Goal: Find specific page/section: Find specific page/section

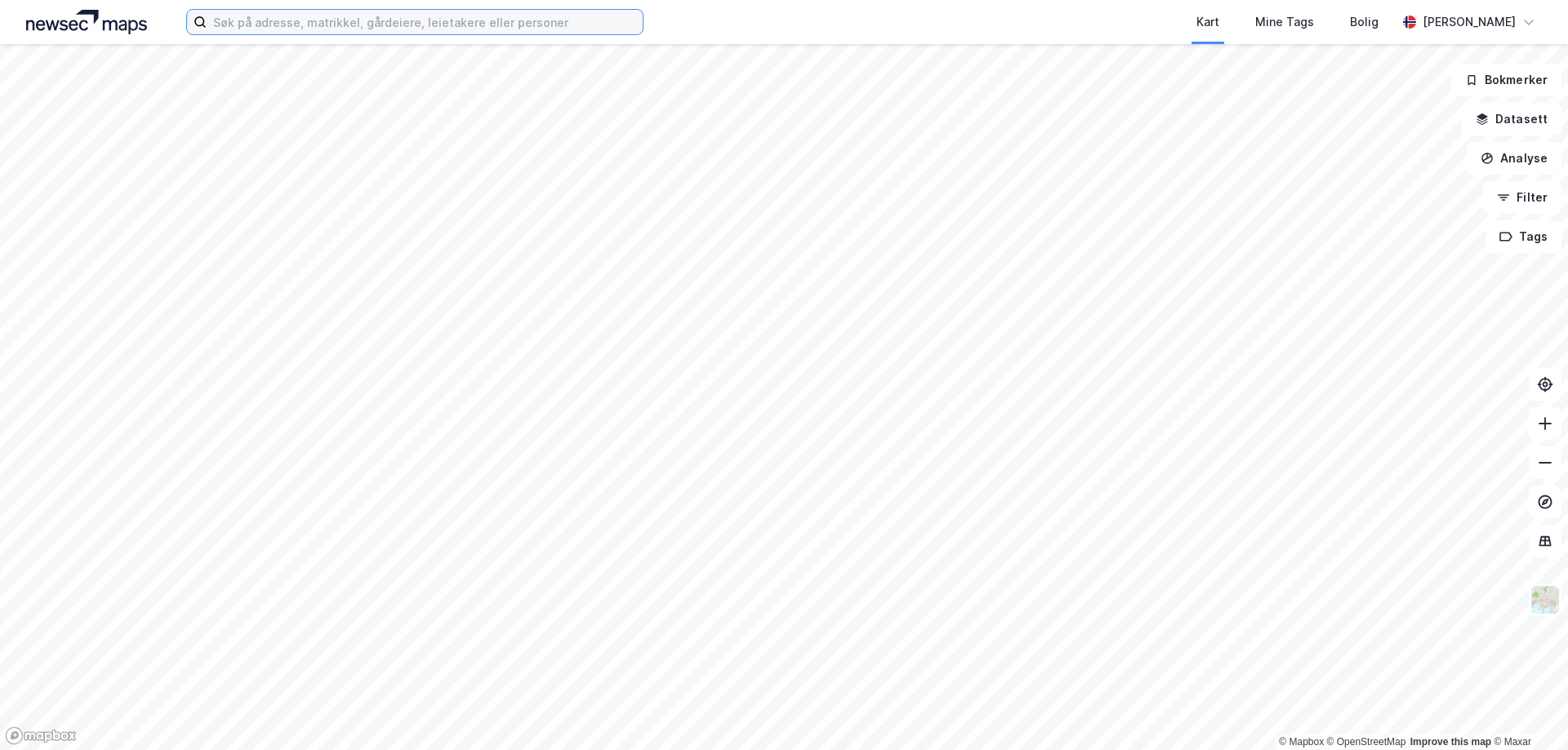
click at [298, 33] on input at bounding box center [425, 22] width 436 height 24
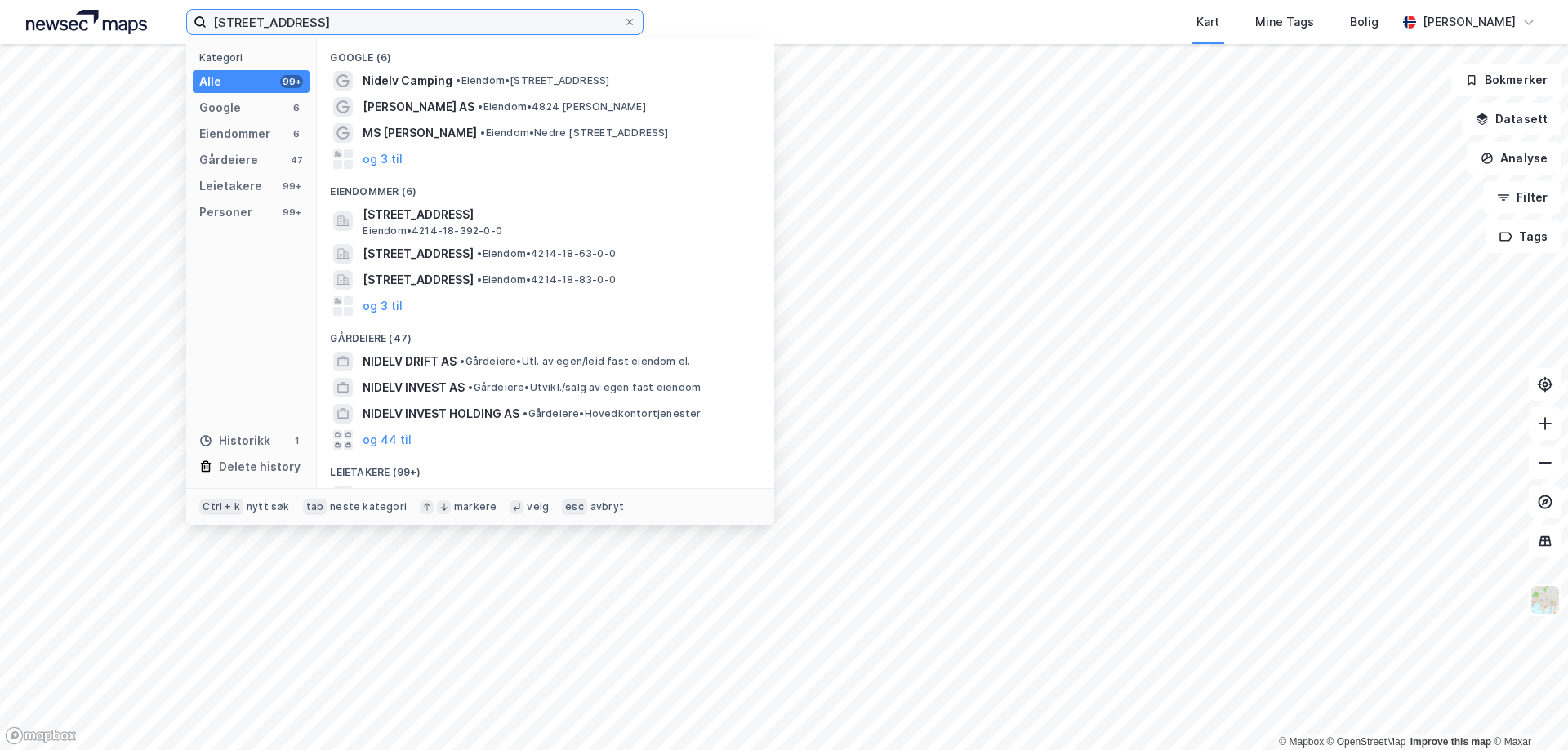
type input "[STREET_ADDRESS]"
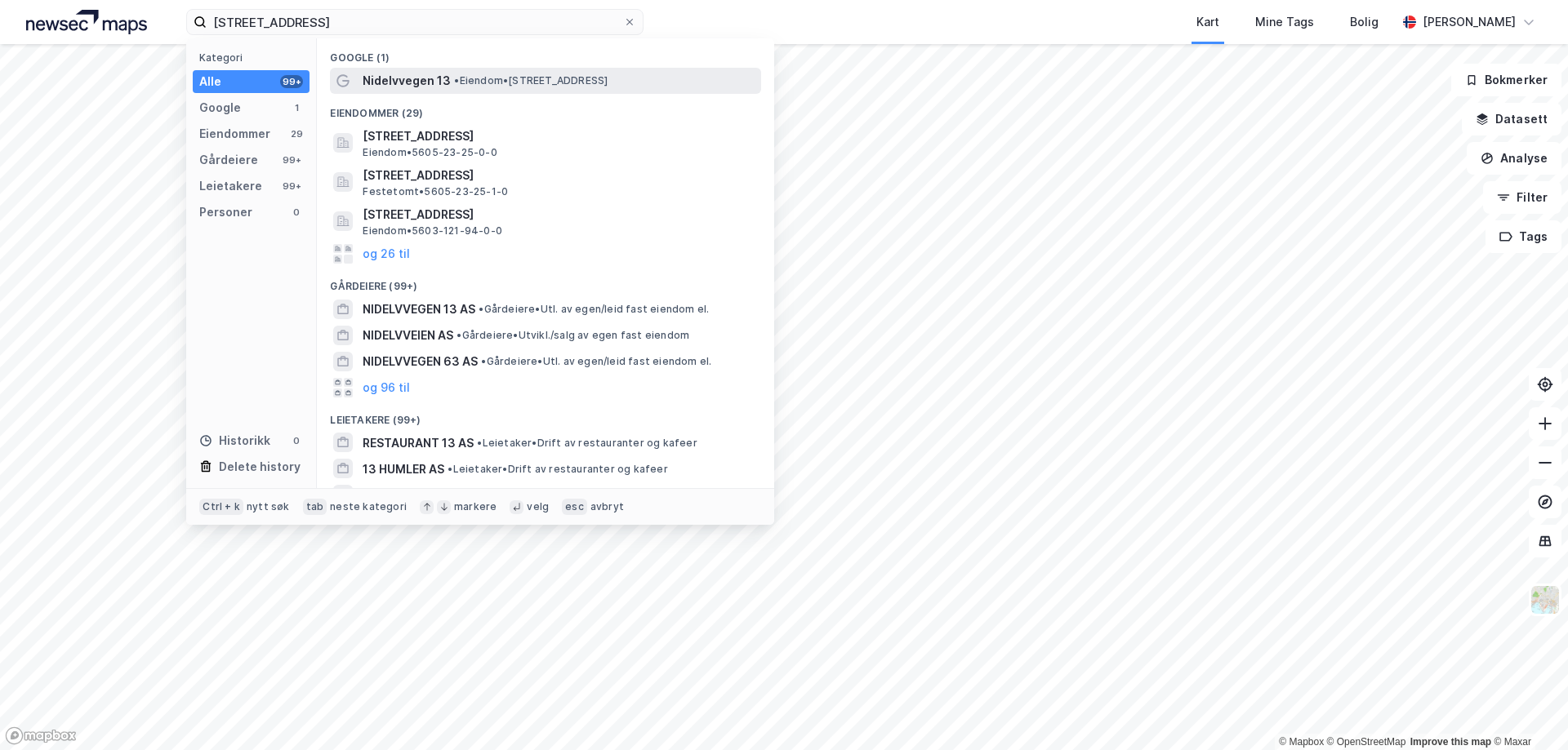
click at [423, 76] on span "Nidelvvegen 13" at bounding box center [407, 80] width 88 height 20
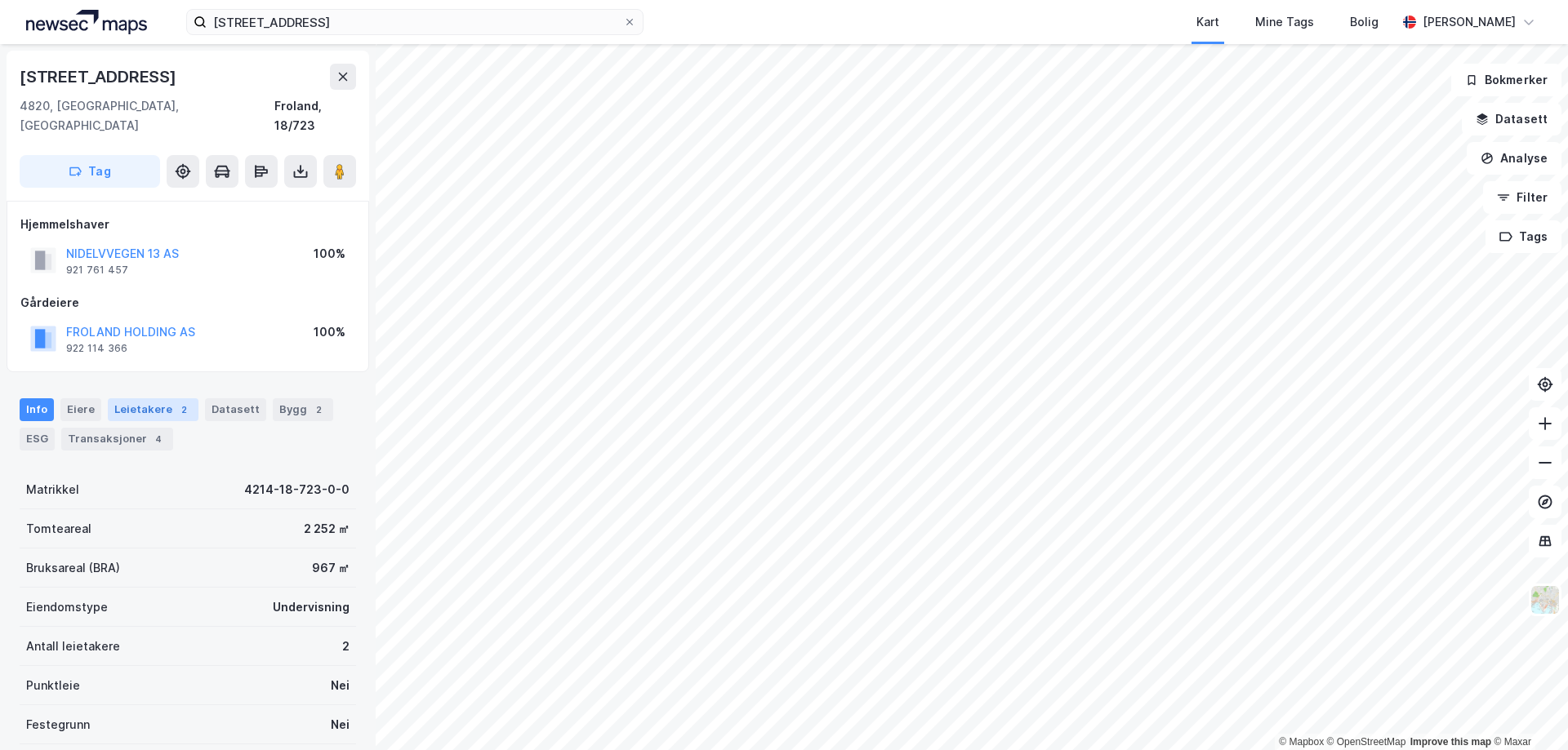
click at [142, 400] on div "Leietakere 2" at bounding box center [152, 410] width 90 height 23
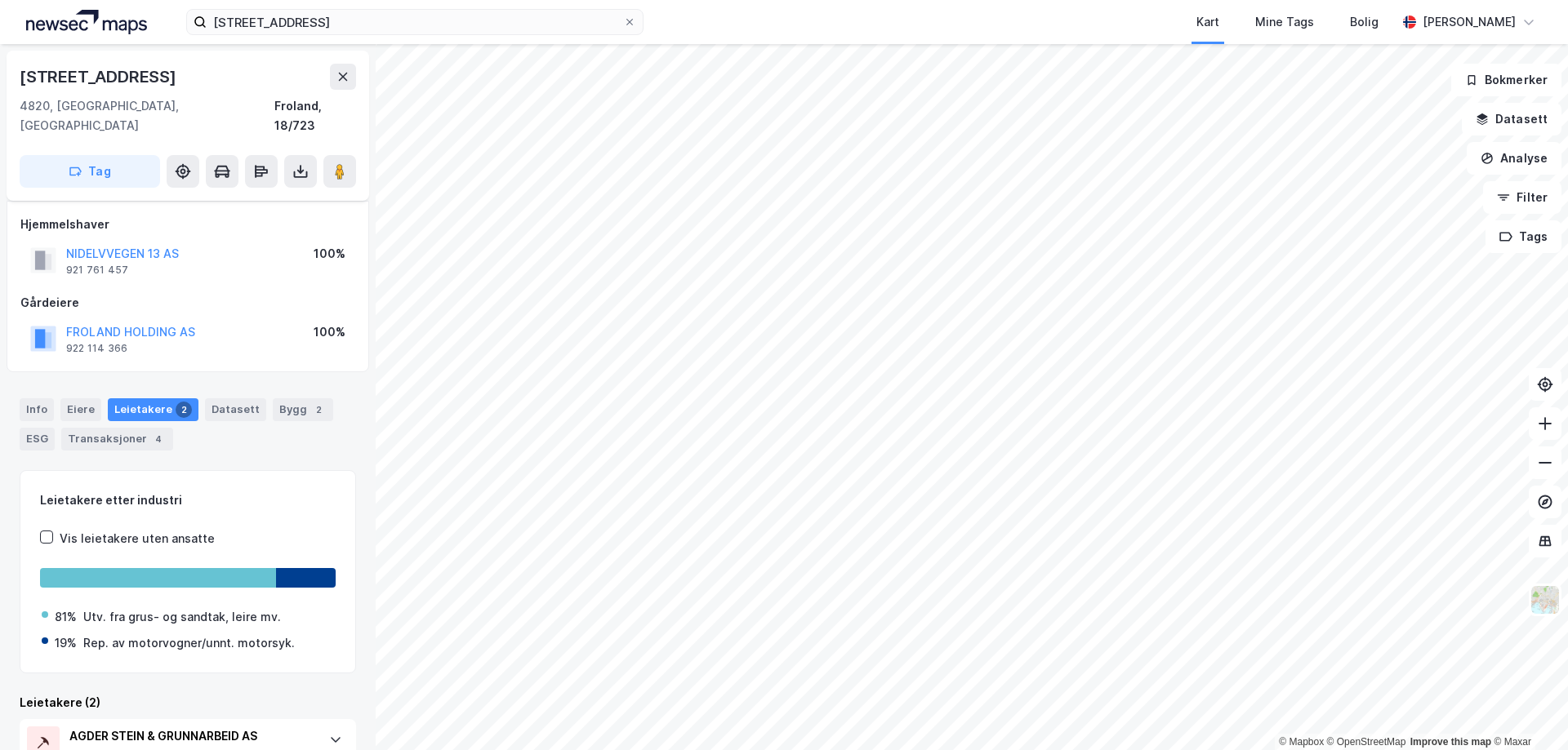
scroll to position [136, 0]
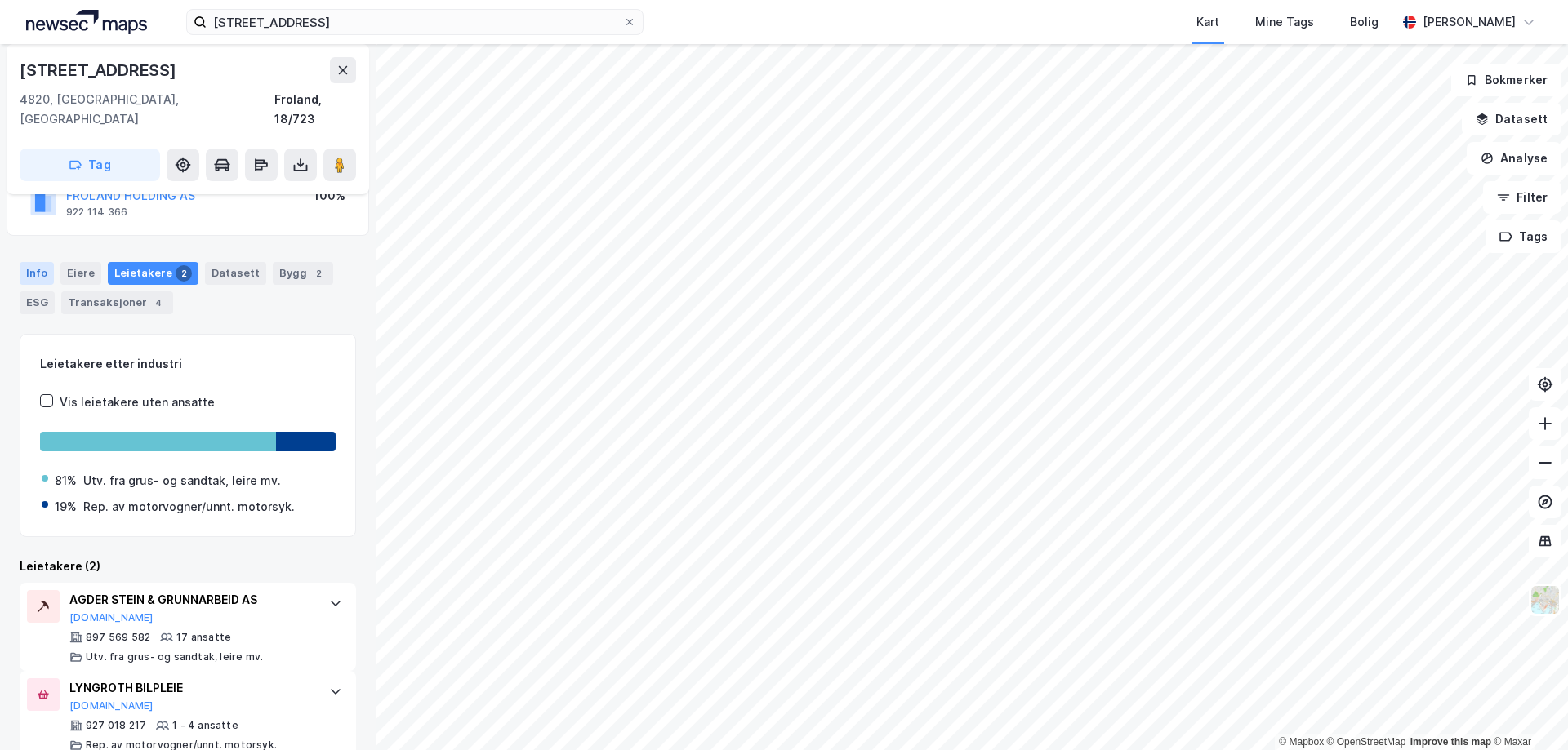
click at [35, 262] on div "Info" at bounding box center [37, 273] width 34 height 23
